Goal: Find specific page/section: Find specific page/section

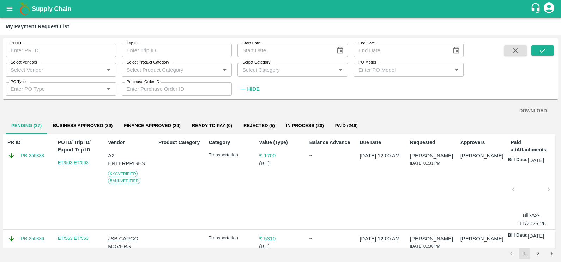
scroll to position [562, 0]
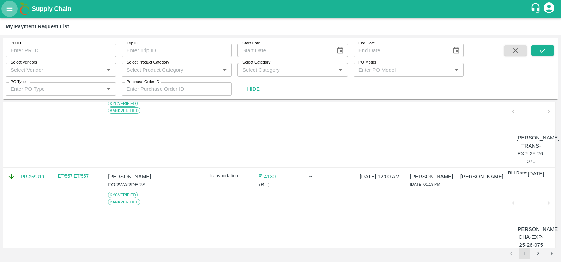
click at [6, 9] on icon "open drawer" at bounding box center [10, 9] width 8 height 8
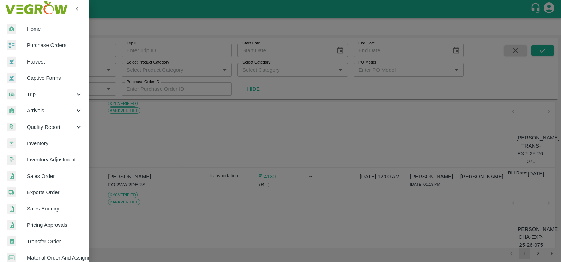
click at [151, 63] on div at bounding box center [280, 131] width 561 height 262
